Goal: Task Accomplishment & Management: Complete application form

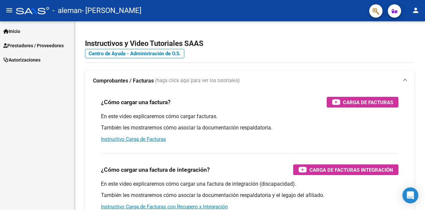
click at [39, 45] on span "Prestadores / Proveedores" at bounding box center [33, 45] width 60 height 7
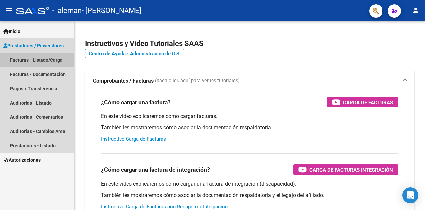
click at [51, 58] on link "Facturas - Listado/Carga" at bounding box center [37, 59] width 74 height 14
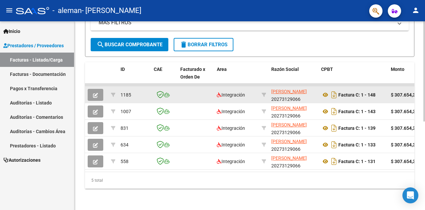
click at [98, 89] on button "button" at bounding box center [96, 95] width 16 height 12
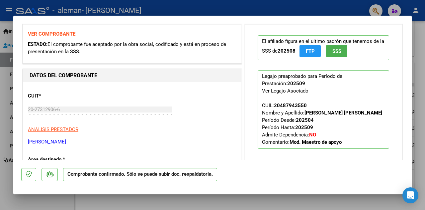
scroll to position [155, 0]
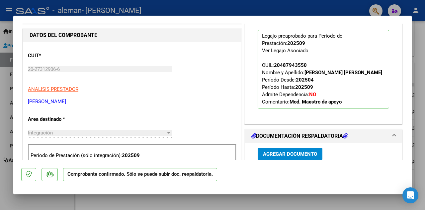
drag, startPoint x: 259, startPoint y: 84, endPoint x: 316, endPoint y: 89, distance: 57.0
click at [316, 89] on p "Legajo preaprobado para Período de Prestación: 202509 Ver Legajo Asociado CUIL:…" at bounding box center [324, 69] width 132 height 78
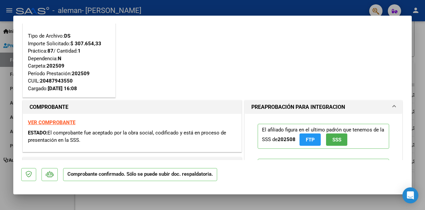
scroll to position [0, 0]
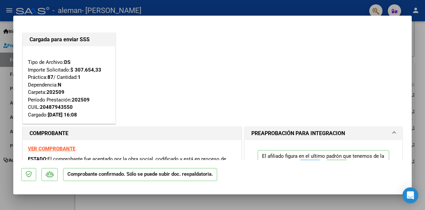
click at [169, 66] on div "Cargada para enviar SSS Tipo de Archivo: DS Importe Solicitado: $ 307.654,33 Pr…" at bounding box center [212, 78] width 383 height 94
click at [0, 25] on div at bounding box center [212, 105] width 425 height 210
type input "$ 0,00"
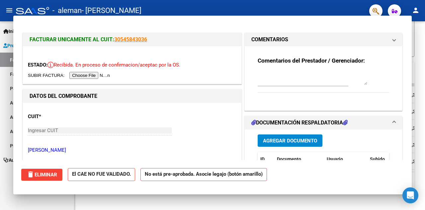
scroll to position [166, 0]
